Goal: Task Accomplishment & Management: Manage account settings

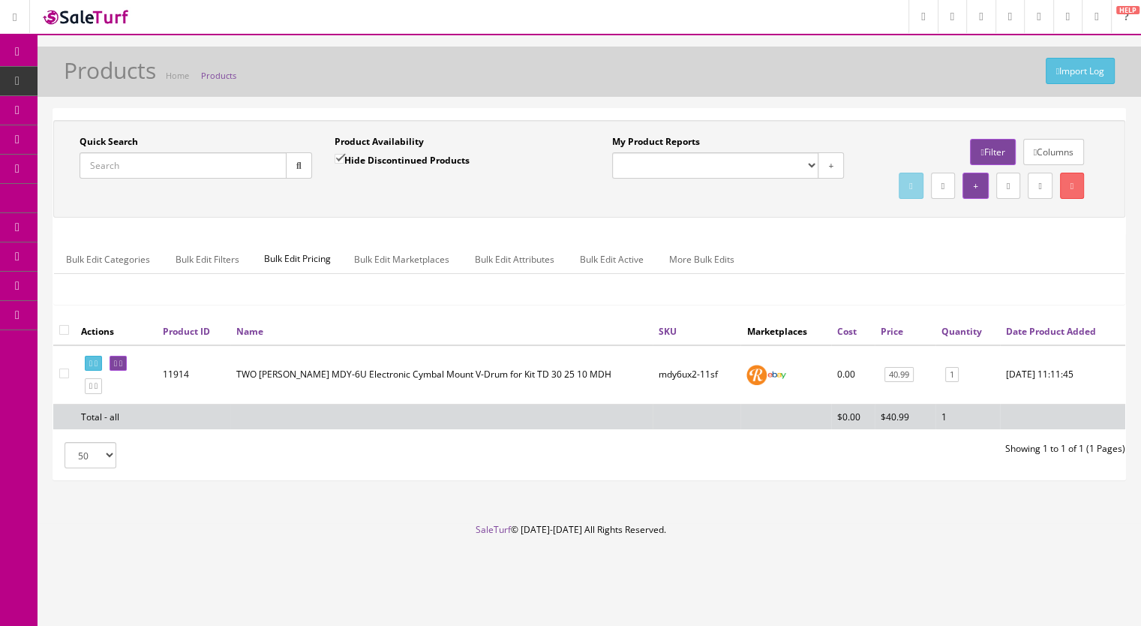
click at [134, 157] on input "Quick Search" at bounding box center [183, 165] width 207 height 26
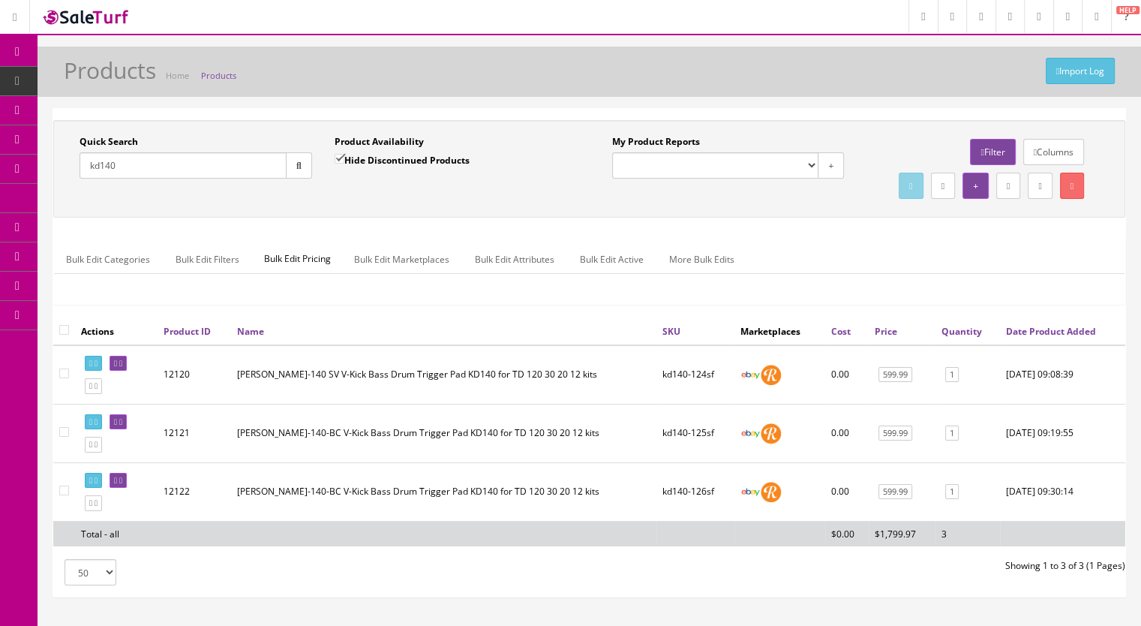
type input "kd140"
click at [127, 489] on link at bounding box center [118, 481] width 17 height 16
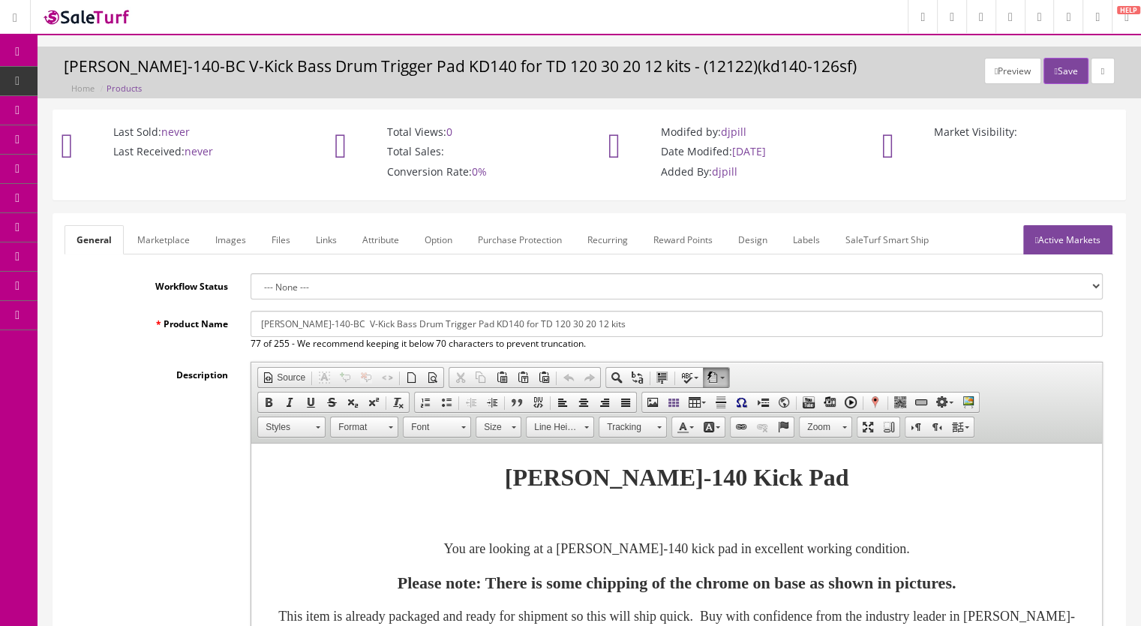
click at [233, 241] on link "Images" at bounding box center [230, 239] width 55 height 29
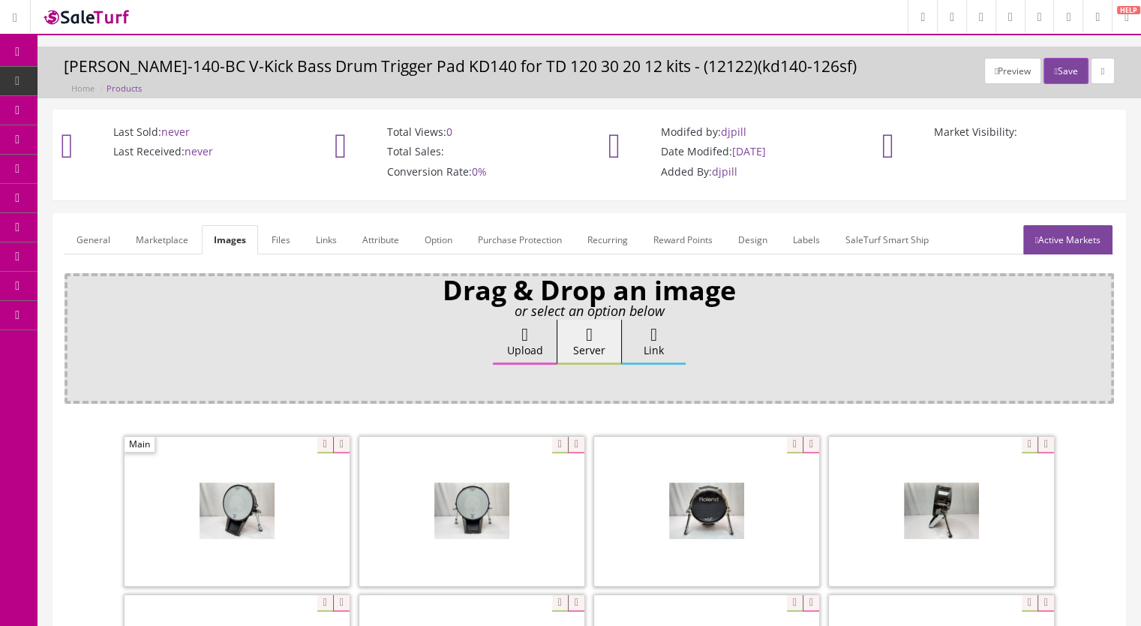
click at [162, 241] on link "Marketplace" at bounding box center [162, 239] width 77 height 29
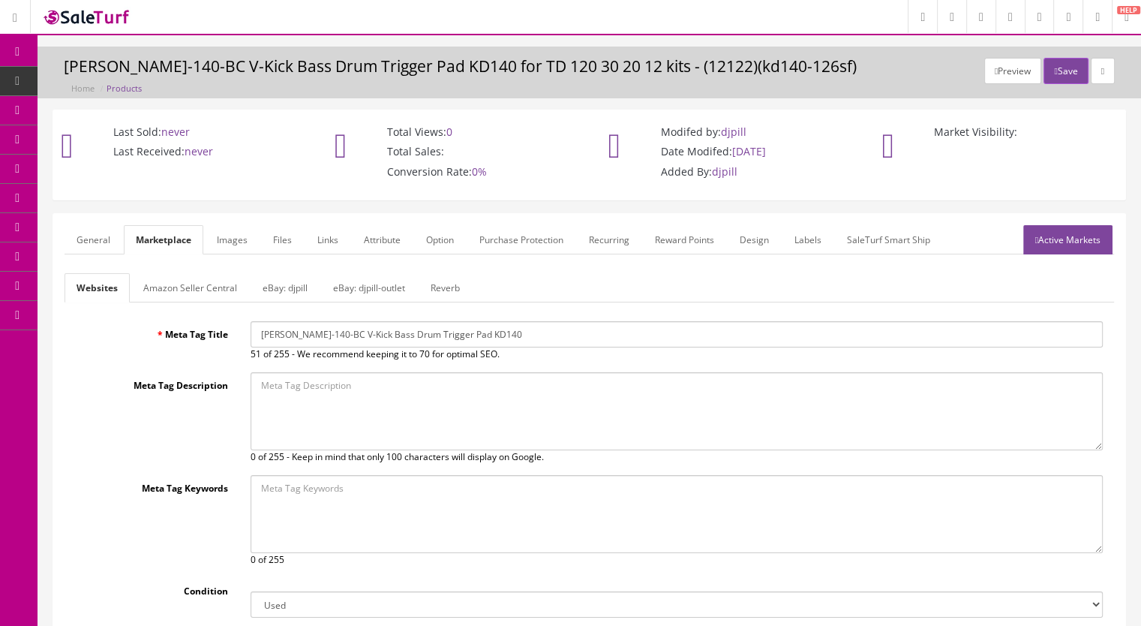
click at [435, 283] on link "Reverb" at bounding box center [445, 287] width 53 height 29
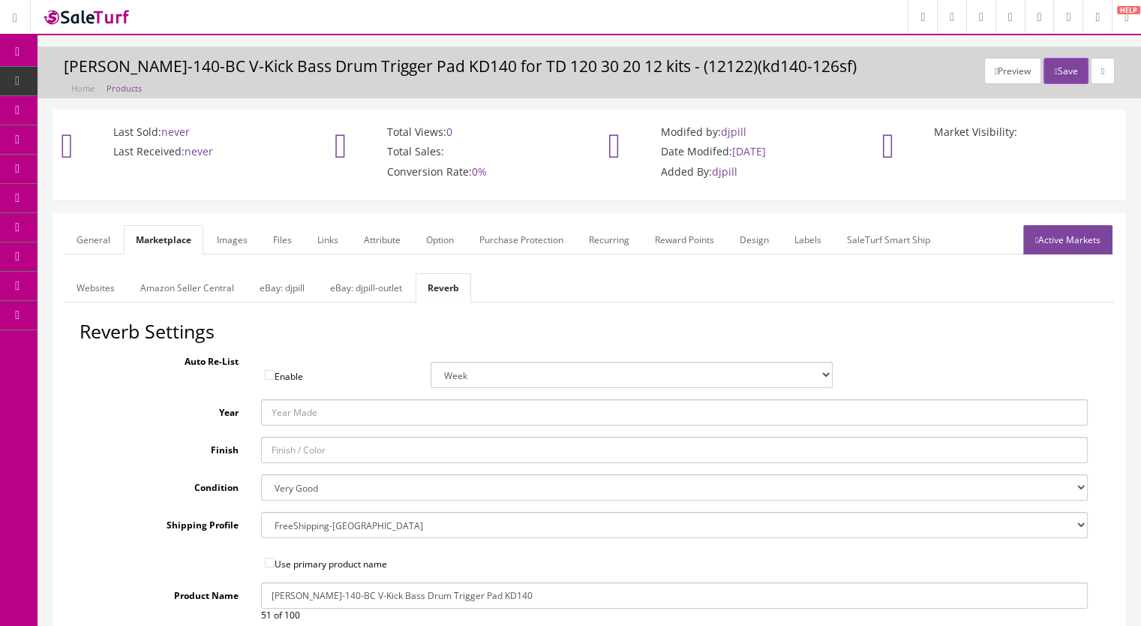
click at [358, 289] on link "eBay: djpill-outlet" at bounding box center [366, 287] width 96 height 29
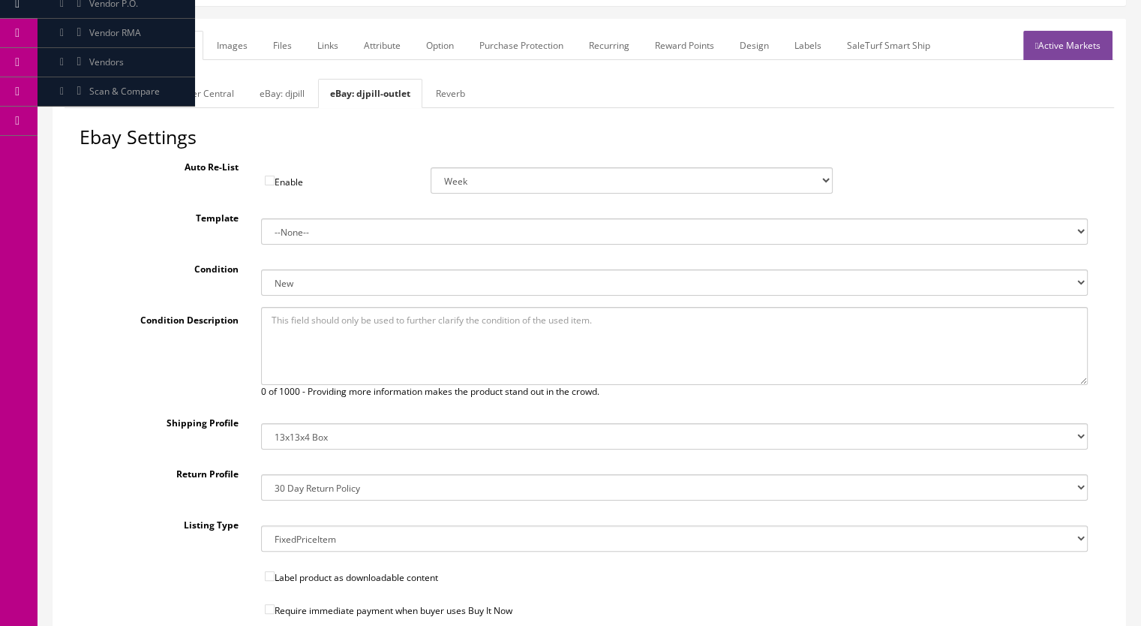
scroll to position [183, 0]
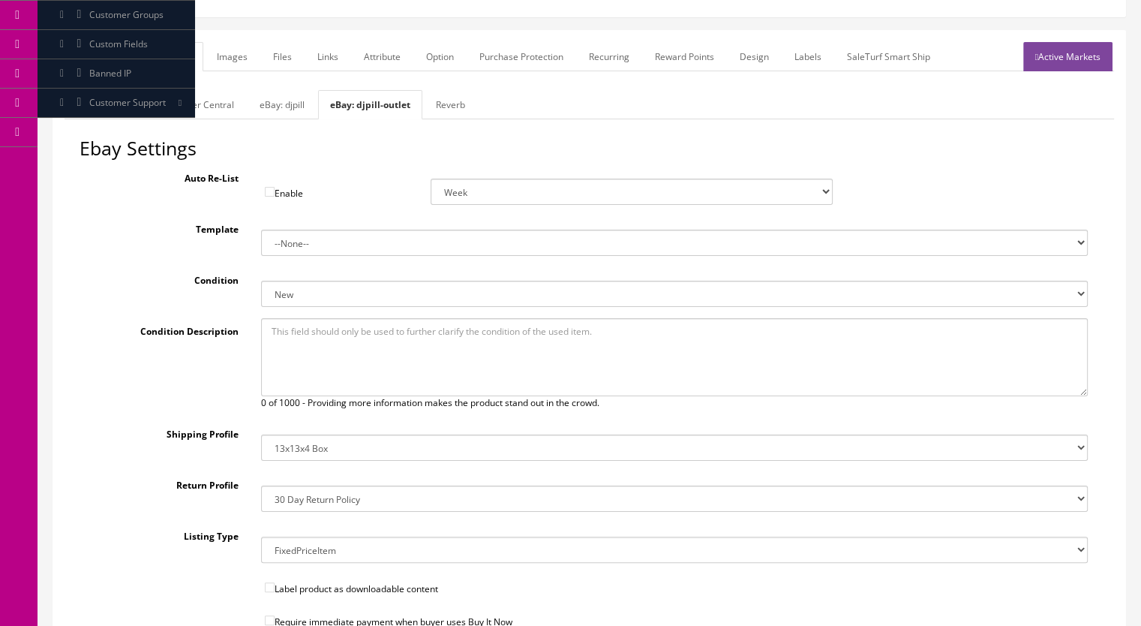
click at [269, 95] on link "eBay: djpill" at bounding box center [282, 104] width 69 height 29
click at [446, 102] on link "Reverb" at bounding box center [447, 104] width 53 height 29
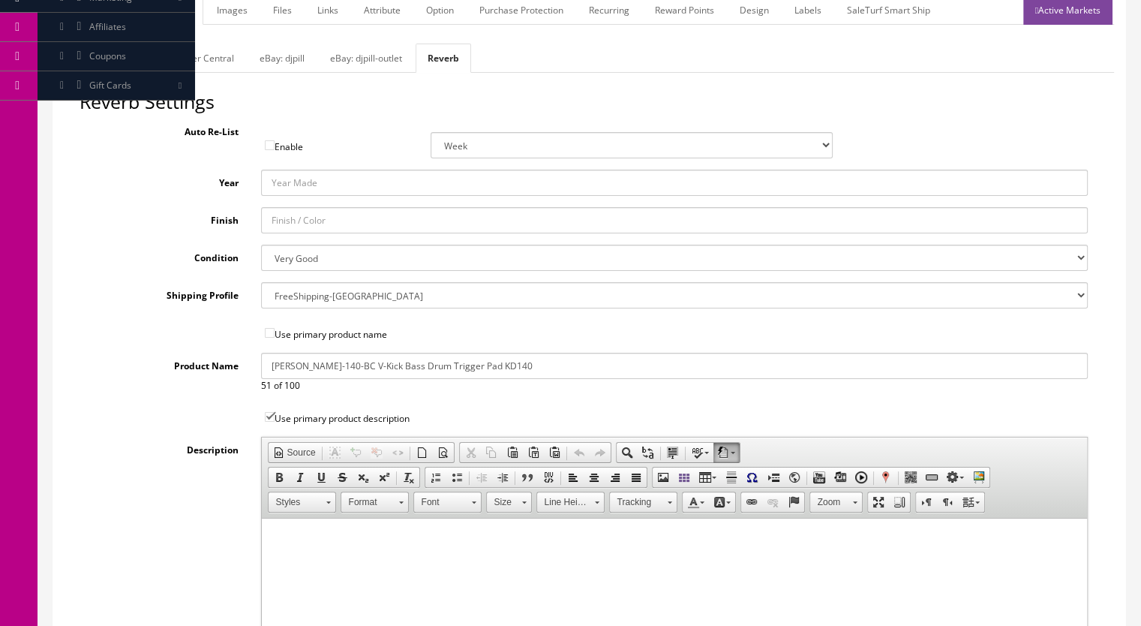
scroll to position [206, 0]
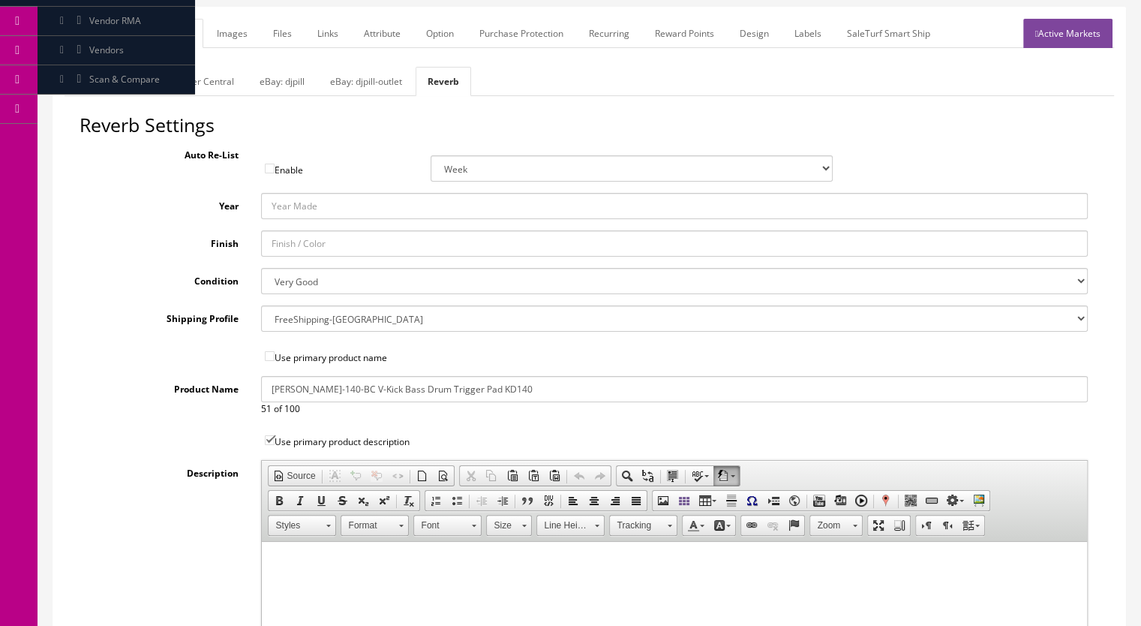
click at [347, 322] on select "--- None --- USPSsmallflatrate ShipTier5 FreeShipping-US ShipTier3 ShipTier1 Fi…" at bounding box center [675, 318] width 828 height 26
click at [261, 305] on select "--- None --- USPSsmallflatrate ShipTier5 FreeShipping-US ShipTier3 ShipTier1 Fi…" at bounding box center [675, 318] width 828 height 26
click at [326, 317] on select "--- None --- USPSsmallflatrate ShipTier5 FreeShipping-US ShipTier3 ShipTier1 Fi…" at bounding box center [675, 318] width 828 height 26
select select "3601"
click at [261, 305] on select "--- None --- USPSsmallflatrate ShipTier5 FreeShipping-US ShipTier3 ShipTier1 Fi…" at bounding box center [675, 318] width 828 height 26
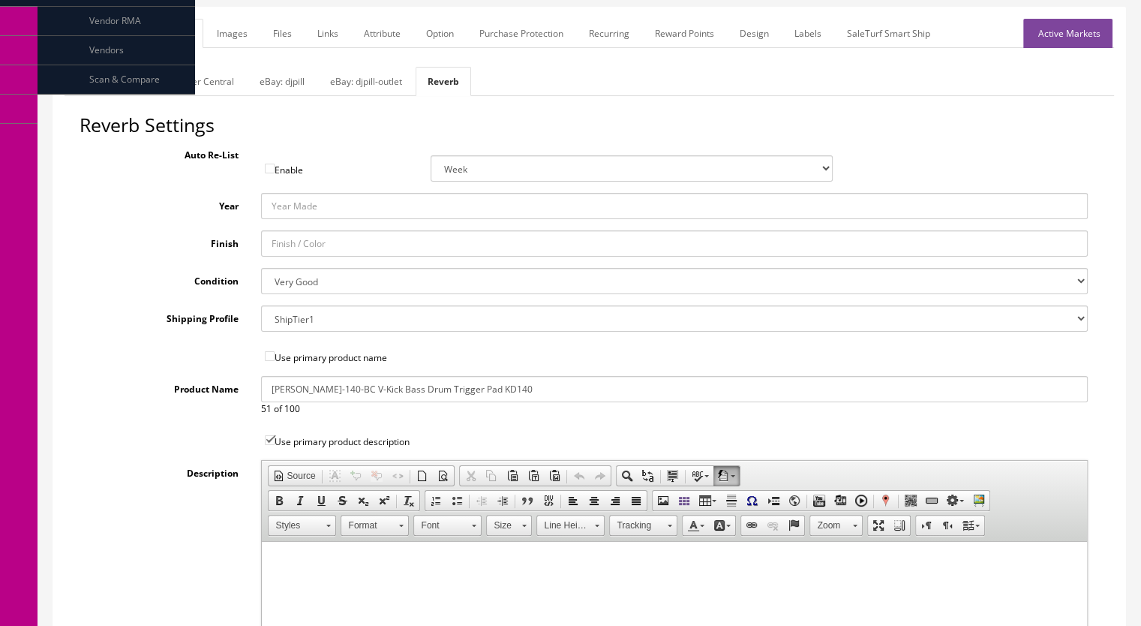
scroll to position [0, 0]
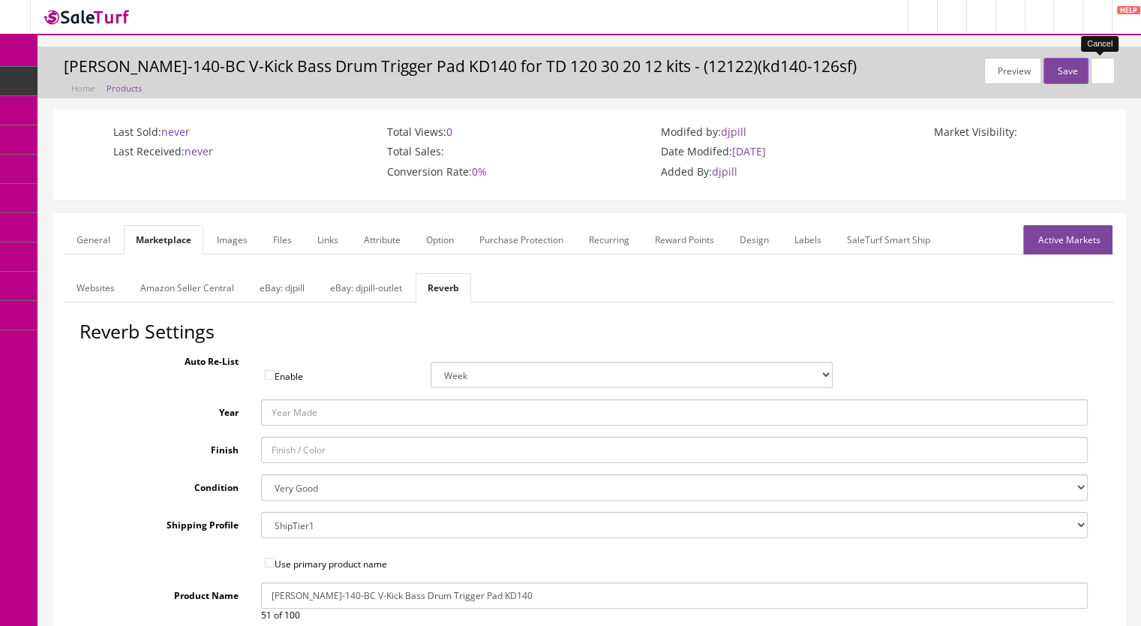
click at [1105, 67] on link at bounding box center [1103, 71] width 24 height 26
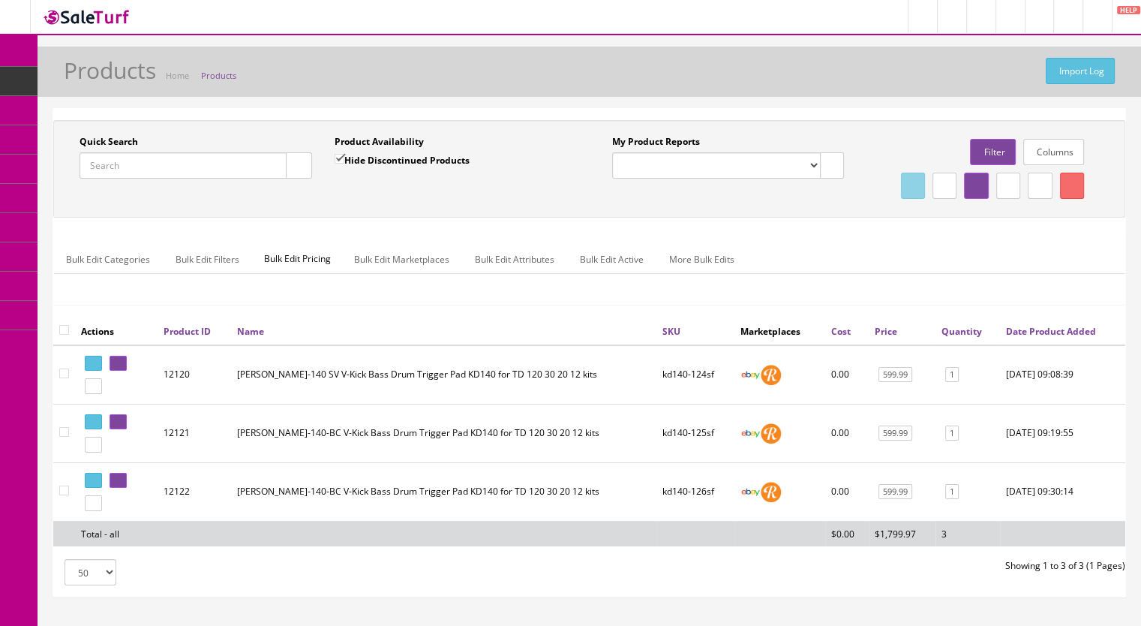
click at [143, 86] on link "Products" at bounding box center [117, 81] width 158 height 29
